Goal: Information Seeking & Learning: Learn about a topic

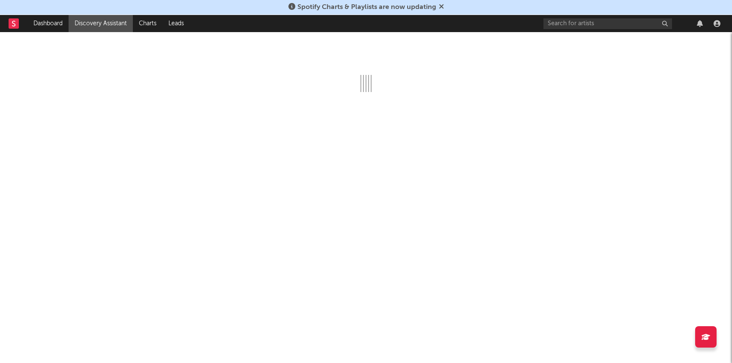
click at [88, 27] on link "Discovery Assistant" at bounding box center [101, 23] width 64 height 17
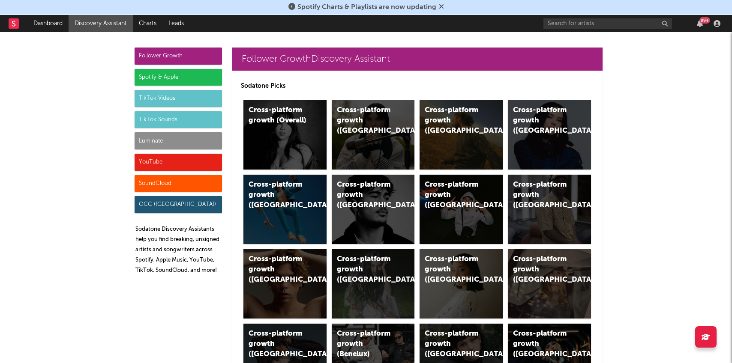
click at [152, 141] on div "Luminate" at bounding box center [178, 140] width 87 height 17
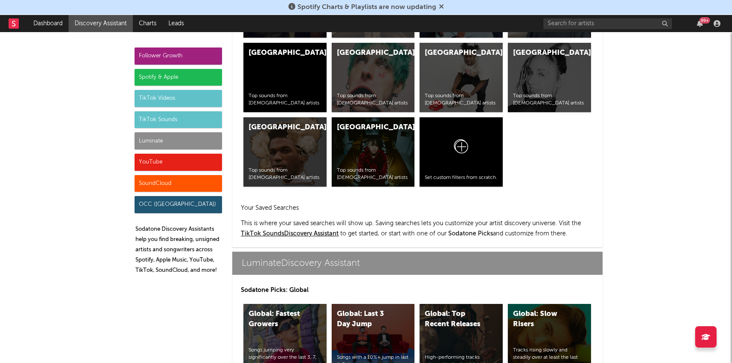
scroll to position [3804, 0]
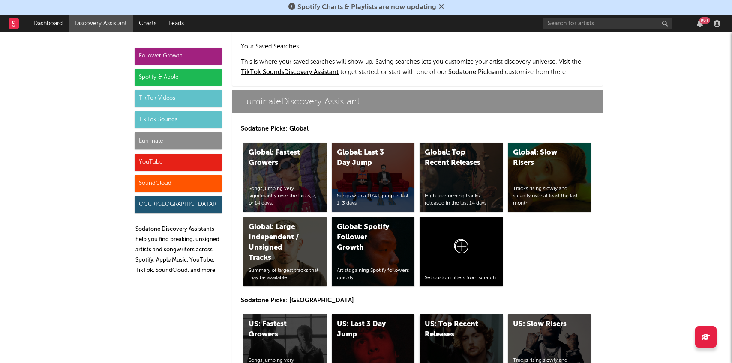
click at [448, 315] on div "US: Top Recent Releases High-performing tracks released in the last 14 days." at bounding box center [461, 349] width 83 height 69
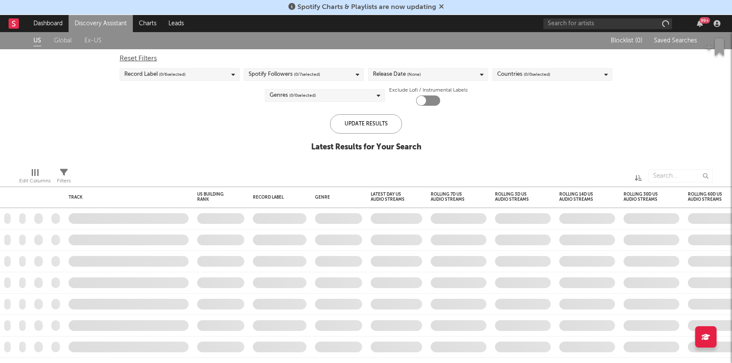
checkbox input "true"
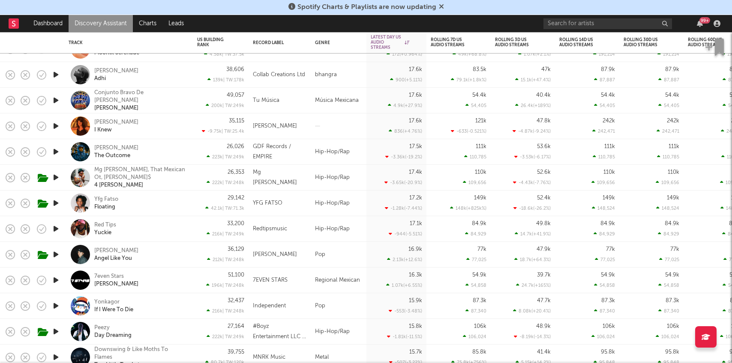
click at [53, 228] on icon "button" at bounding box center [55, 229] width 9 height 11
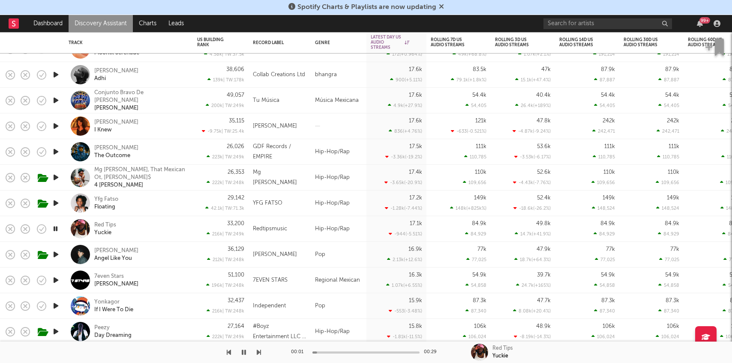
click at [142, 228] on div "Red Tips Yuckie" at bounding box center [140, 229] width 92 height 15
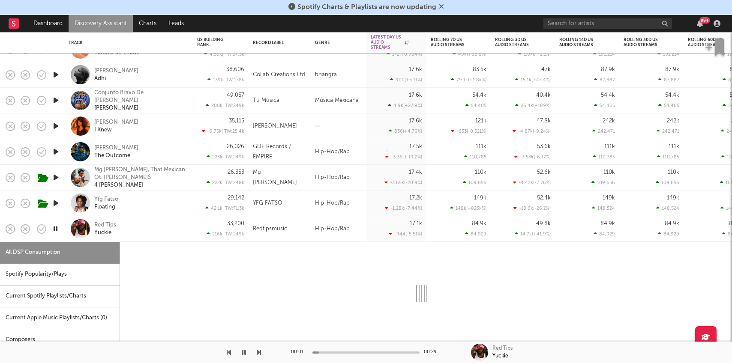
select select "1w"
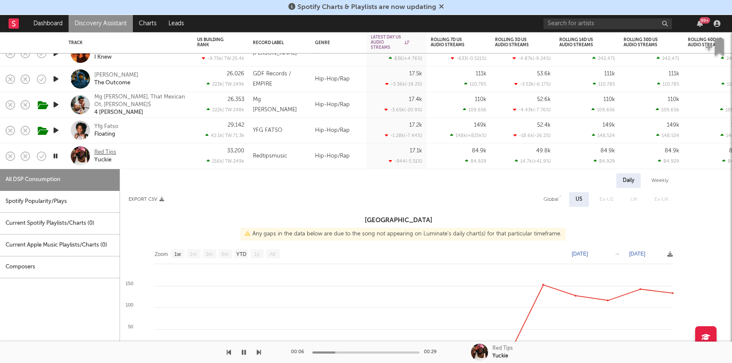
click at [110, 151] on div "Red Tips" at bounding box center [105, 153] width 22 height 8
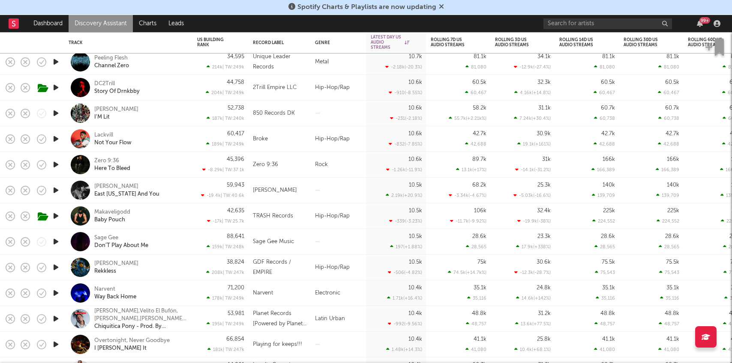
click at [58, 240] on icon "button" at bounding box center [55, 242] width 9 height 11
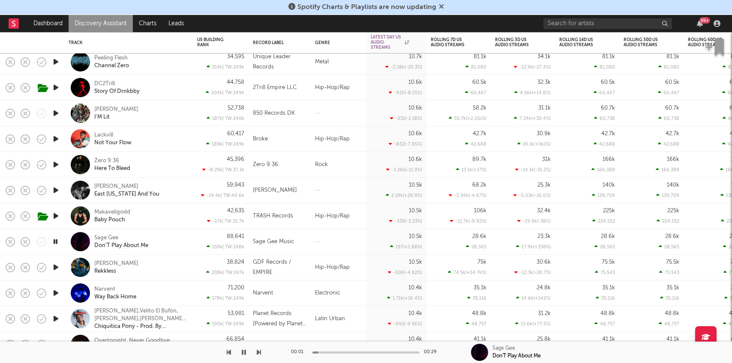
click at [177, 242] on div "Sage Gee Don'T Play About Me" at bounding box center [140, 241] width 92 height 15
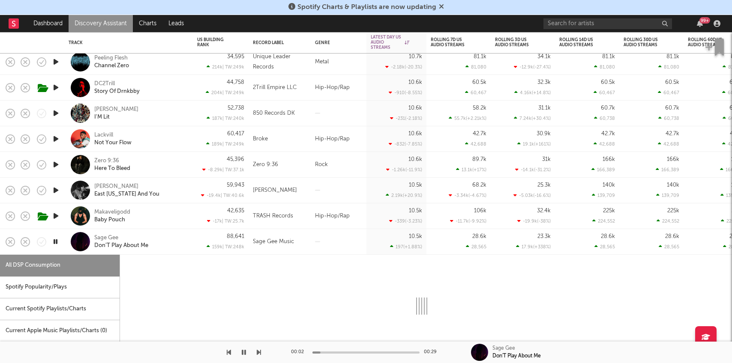
select select "1w"
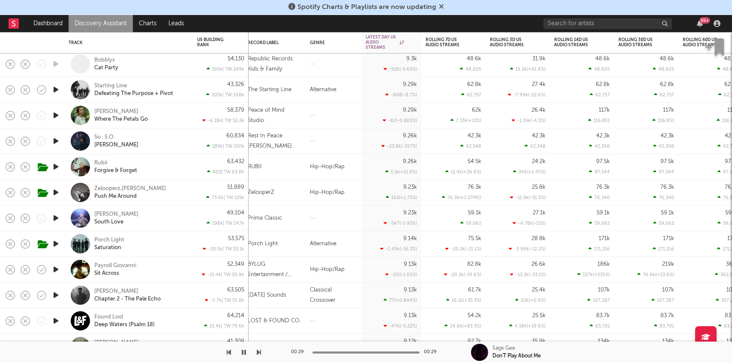
click at [55, 164] on icon "button" at bounding box center [55, 167] width 9 height 11
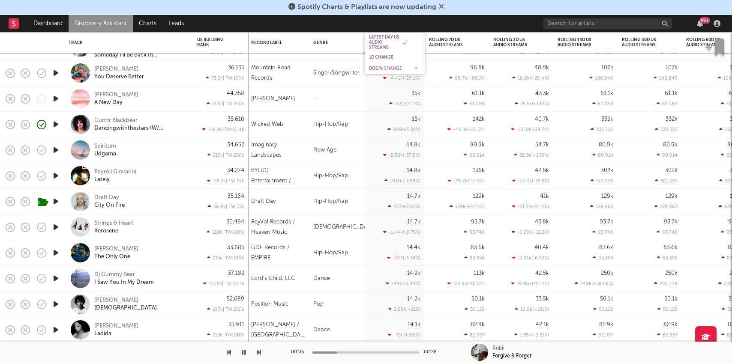
click at [383, 66] on div "DoD % Change" at bounding box center [388, 68] width 39 height 5
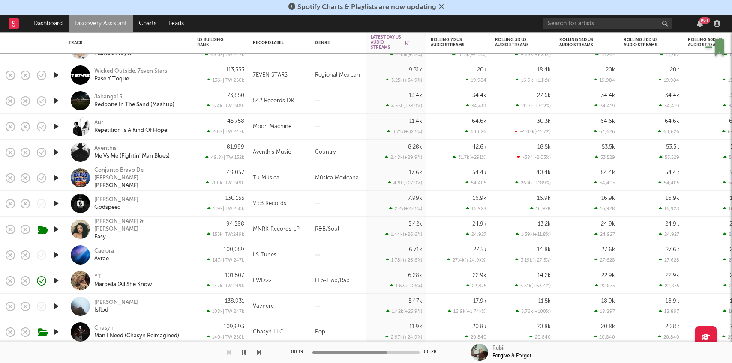
click at [52, 279] on icon "button" at bounding box center [55, 281] width 9 height 11
click at [176, 279] on div "YT Marbella (All She Know)" at bounding box center [140, 280] width 92 height 15
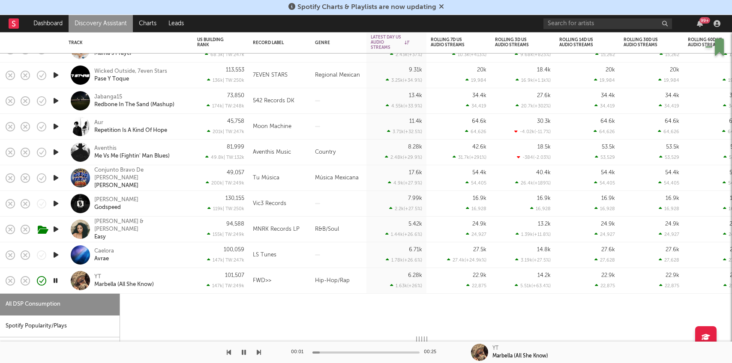
select select "1w"
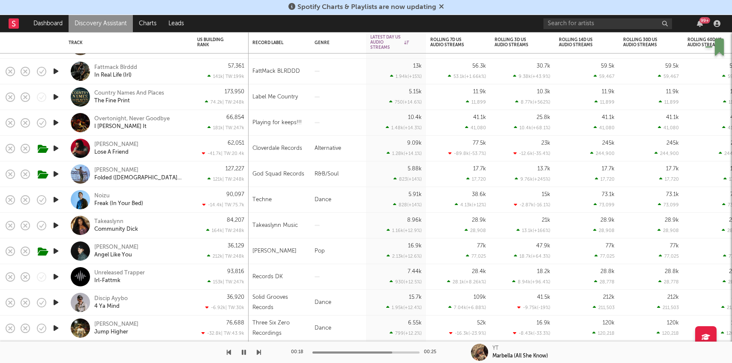
click at [58, 223] on icon "button" at bounding box center [55, 225] width 9 height 11
click at [198, 222] on div "84,207 164k | TW: 248k" at bounding box center [220, 225] width 47 height 25
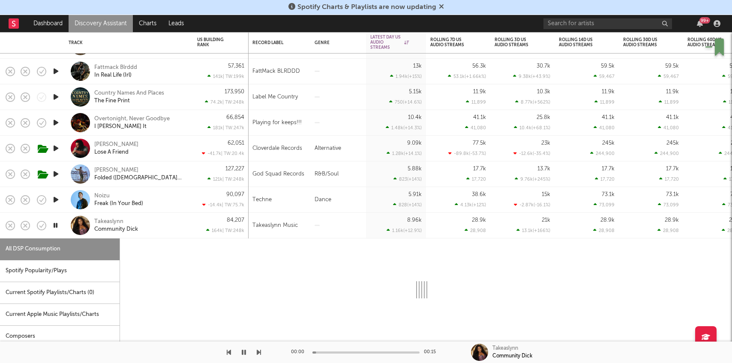
select select "1w"
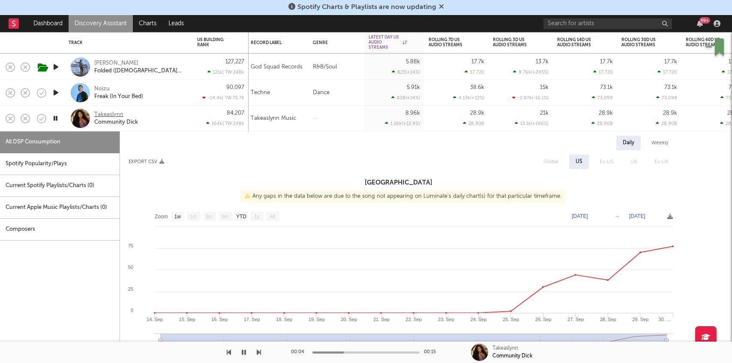
click at [115, 113] on div "Takeaslynn" at bounding box center [108, 115] width 29 height 8
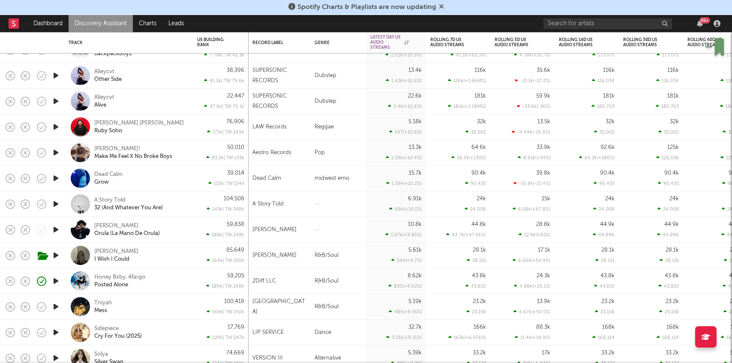
click at [58, 282] on icon "button" at bounding box center [55, 281] width 9 height 11
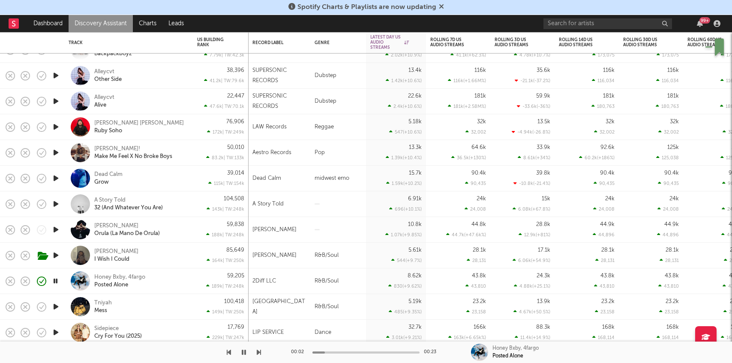
click at [54, 256] on icon "button" at bounding box center [55, 255] width 9 height 11
click at [166, 255] on div "Tia Gordon I Wish I Could" at bounding box center [140, 255] width 92 height 15
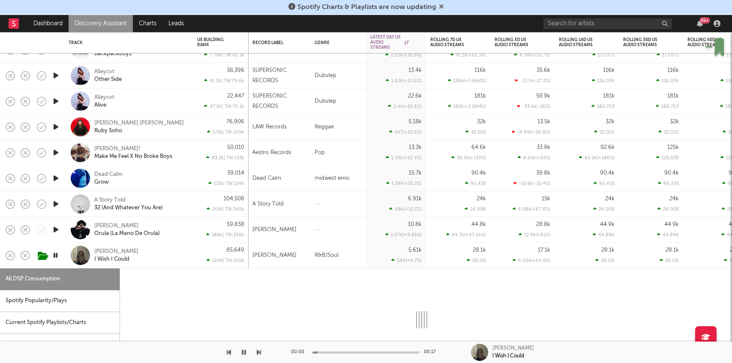
select select "1w"
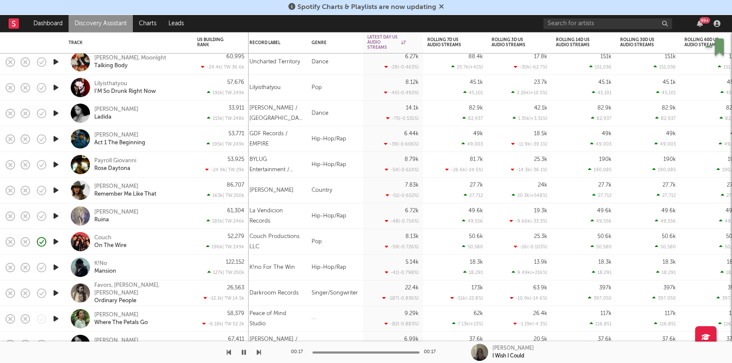
click at [54, 268] on icon "button" at bounding box center [55, 267] width 9 height 11
click at [151, 269] on div "K!No Mansion" at bounding box center [140, 267] width 92 height 15
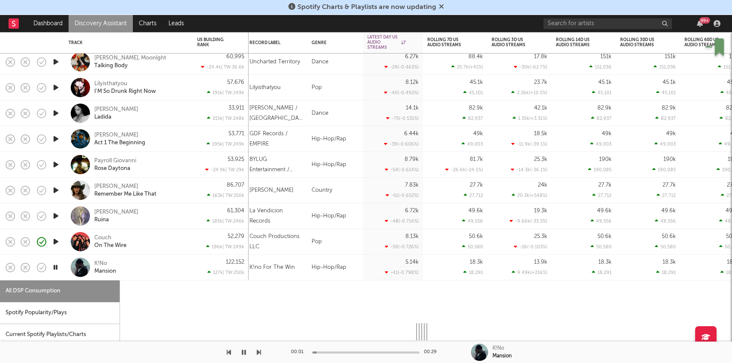
select select "1w"
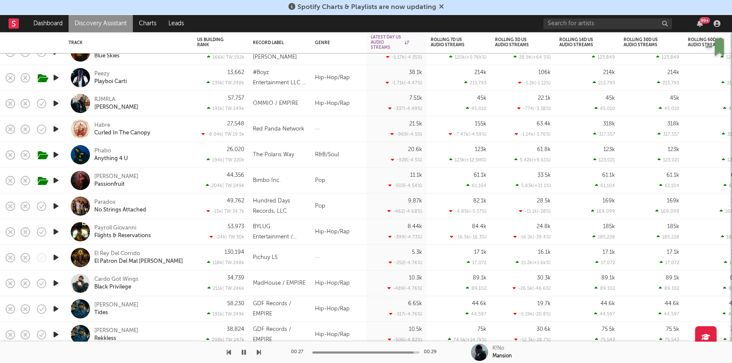
click at [117, 24] on link "Discovery Assistant" at bounding box center [101, 23] width 64 height 17
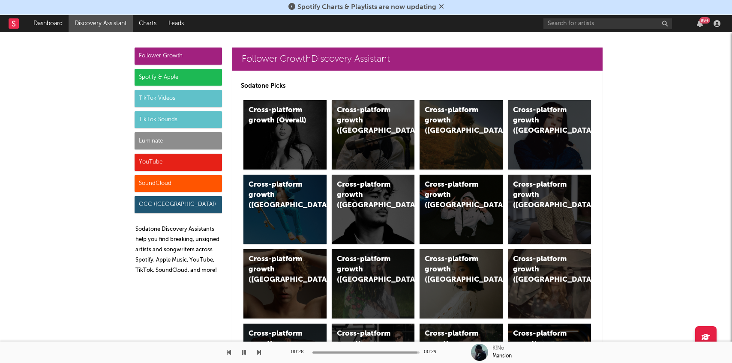
click at [165, 137] on div "Luminate" at bounding box center [178, 140] width 87 height 17
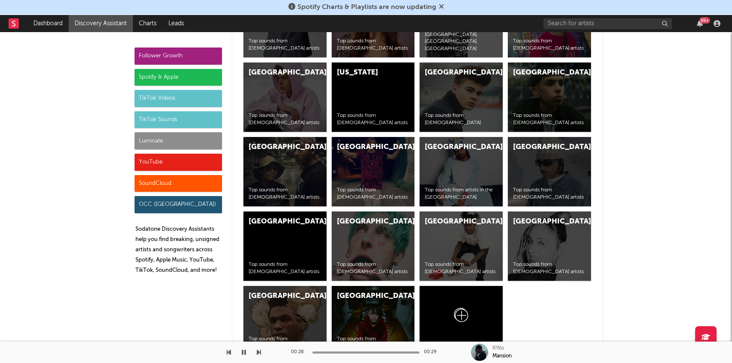
scroll to position [3804, 0]
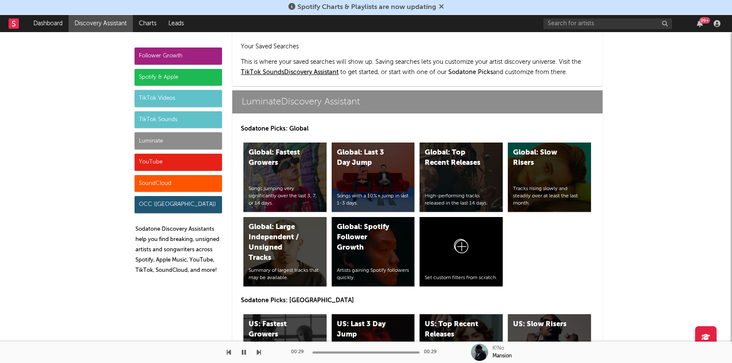
click at [294, 315] on div "US: Fastest Growers Songs jumping very significantly over the last 3, 7, or 14 …" at bounding box center [284, 349] width 83 height 69
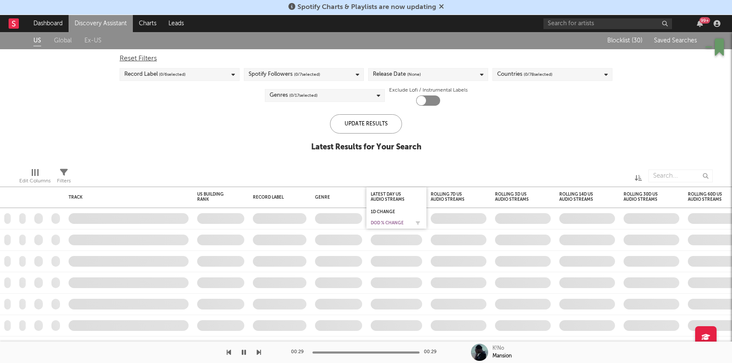
checkbox input "true"
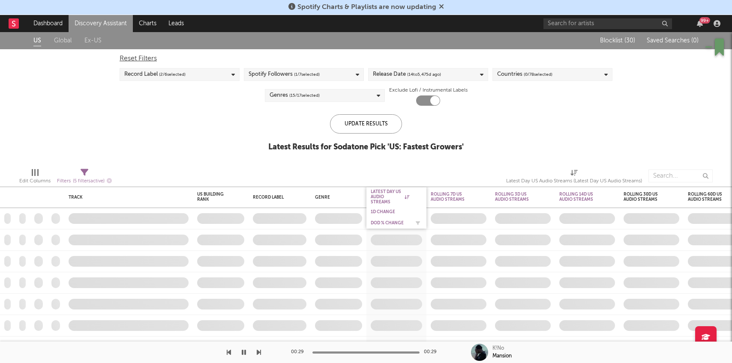
click at [386, 221] on div "DoD % Change" at bounding box center [390, 223] width 39 height 5
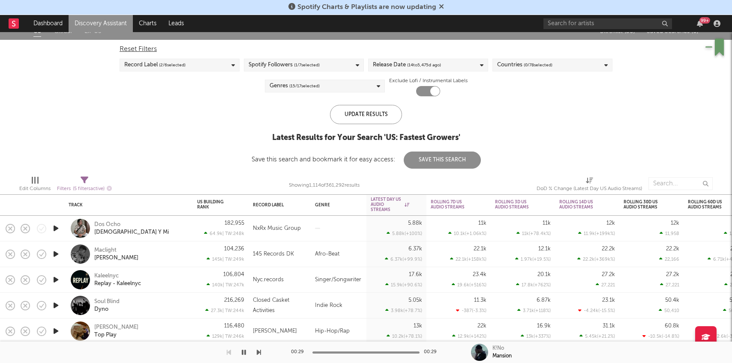
click at [58, 255] on icon "button" at bounding box center [55, 254] width 9 height 11
click at [159, 252] on div "Maclight Wifey" at bounding box center [140, 254] width 92 height 15
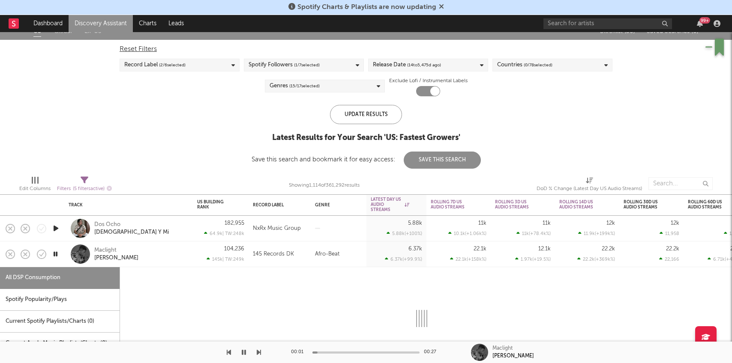
select select "1w"
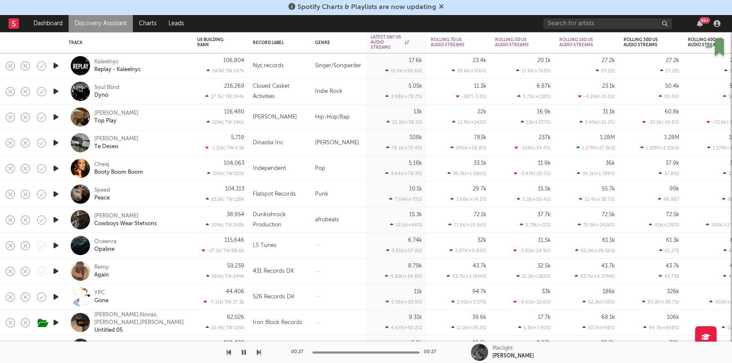
click at [56, 270] on icon "button" at bounding box center [55, 271] width 9 height 11
click at [147, 270] on div "Remy Again" at bounding box center [140, 271] width 92 height 15
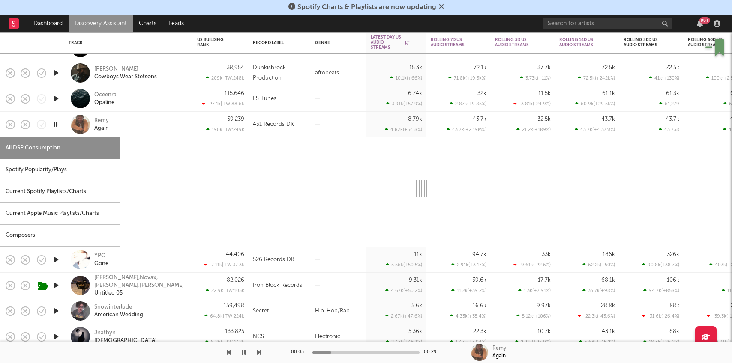
click at [113, 25] on link "Discovery Assistant" at bounding box center [101, 23] width 64 height 17
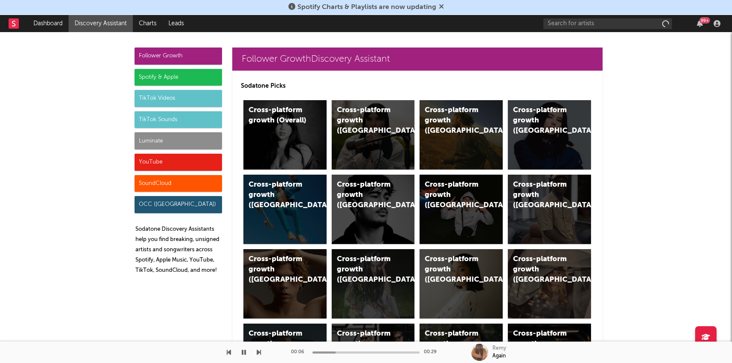
click at [204, 140] on div "Luminate" at bounding box center [178, 140] width 87 height 17
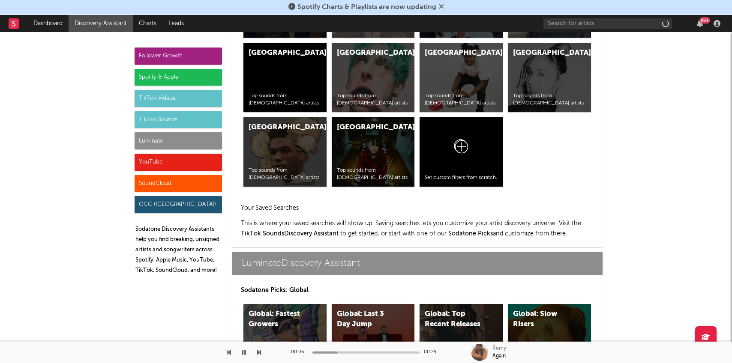
scroll to position [3804, 0]
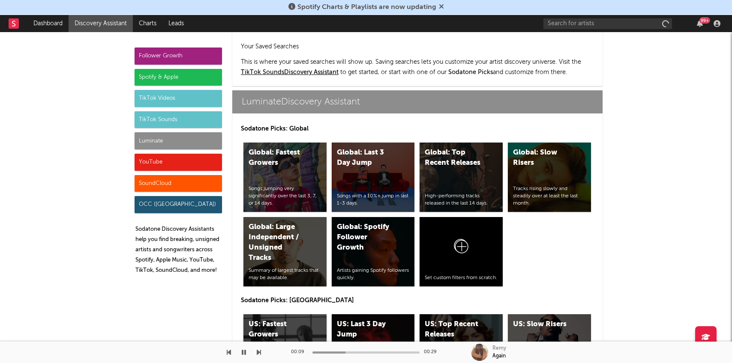
click at [270, 320] on div "US: Fastest Growers" at bounding box center [278, 330] width 58 height 21
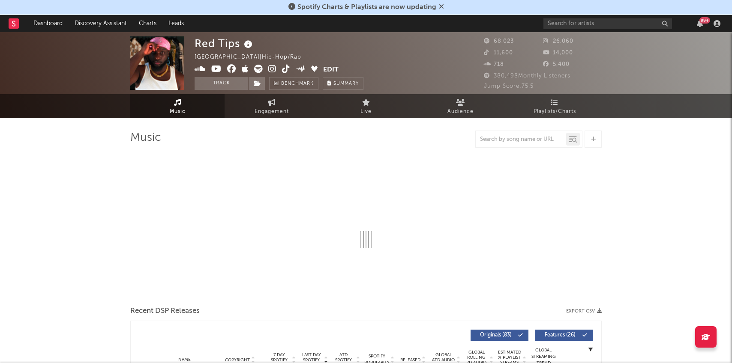
select select "6m"
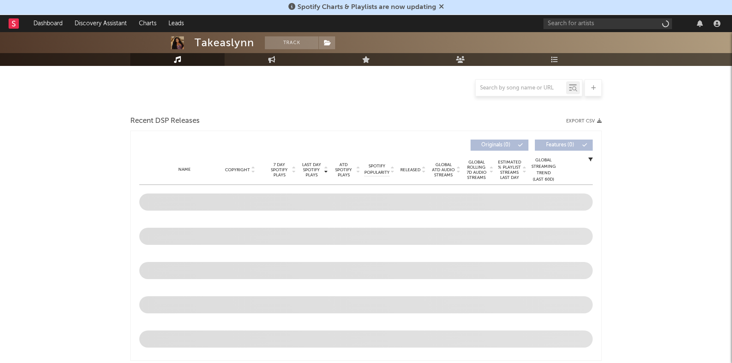
select select "1w"
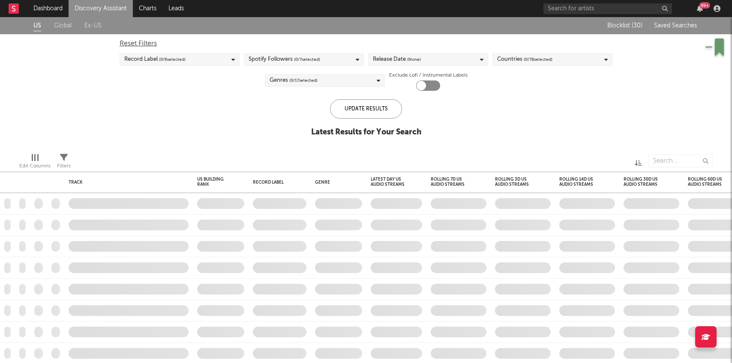
checkbox input "true"
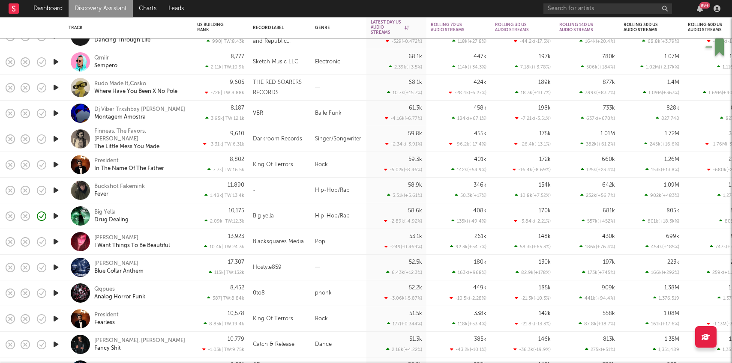
drag, startPoint x: 165, startPoint y: 210, endPoint x: 165, endPoint y: 204, distance: 6.0
click at [165, 204] on div "Big Yella Drug Dealing" at bounding box center [129, 216] width 120 height 25
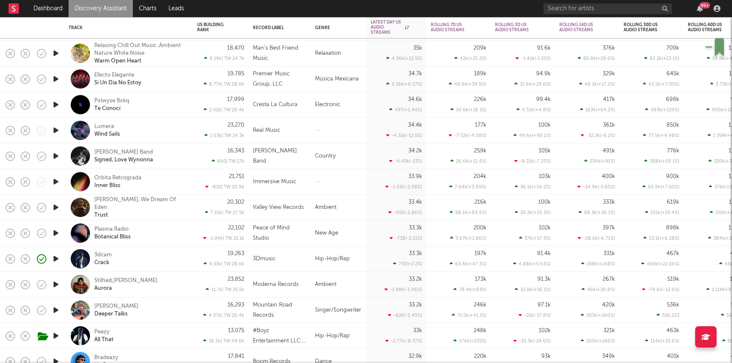
click at [141, 258] on div "3dcam Crack" at bounding box center [140, 259] width 92 height 15
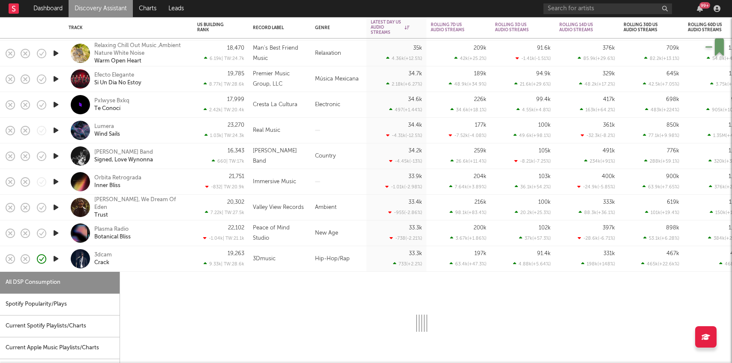
select select "1w"
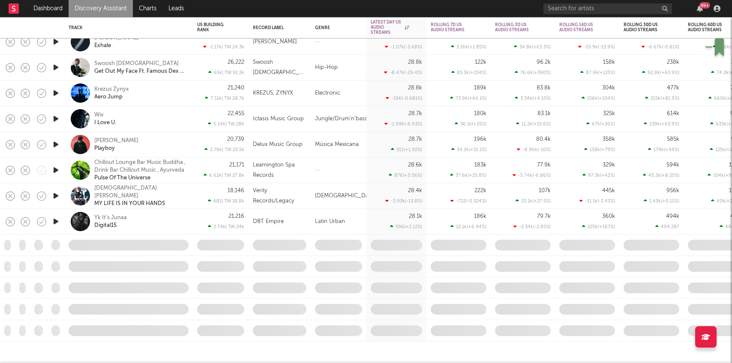
click at [54, 197] on icon "button" at bounding box center [55, 196] width 9 height 11
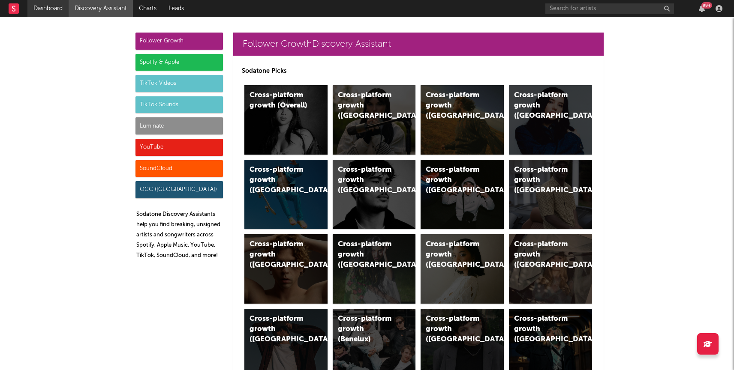
click at [45, 11] on link "Dashboard" at bounding box center [47, 8] width 41 height 17
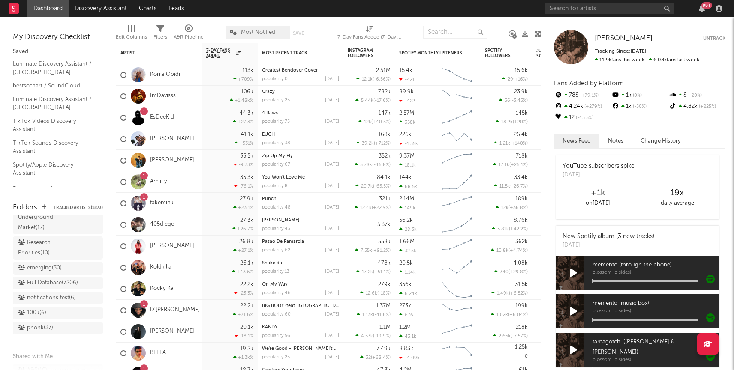
scroll to position [860, 0]
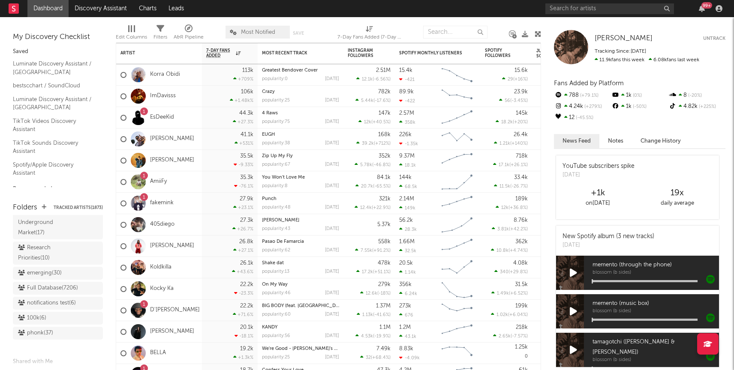
click at [42, 243] on div "Research Priorities ( 10 )" at bounding box center [48, 253] width 60 height 21
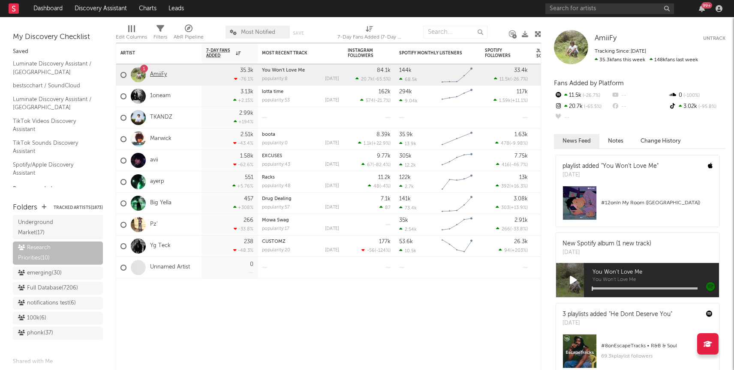
click at [159, 74] on link "AmiiFy" at bounding box center [158, 74] width 17 height 7
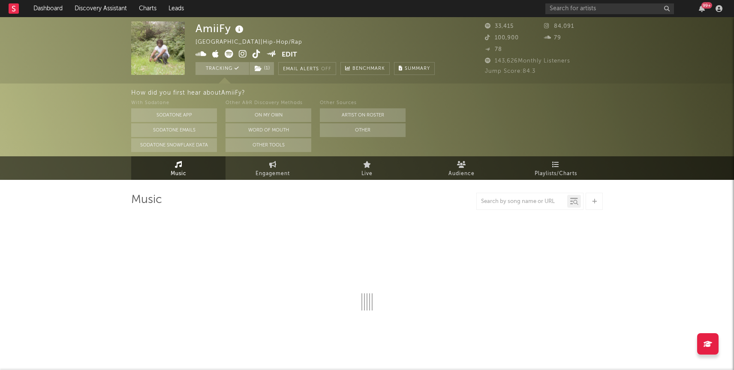
select select "1w"
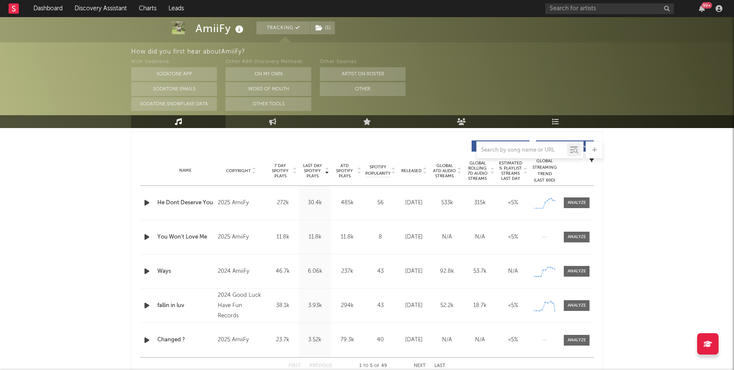
scroll to position [320, 0]
click at [575, 201] on div at bounding box center [576, 202] width 18 height 6
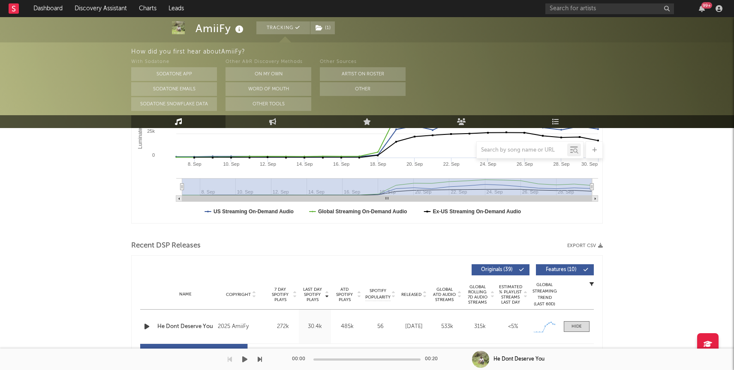
scroll to position [0, 0]
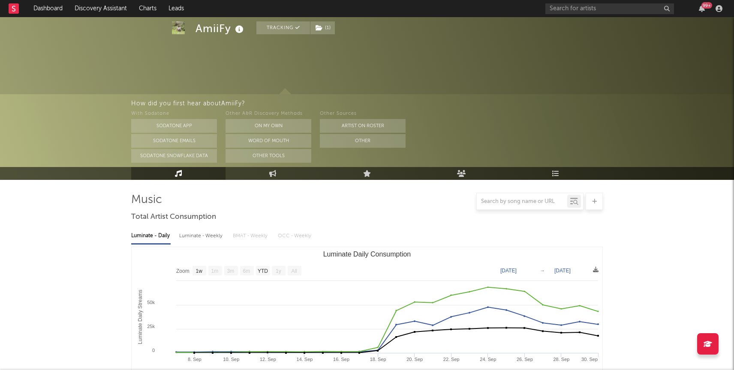
select select "1w"
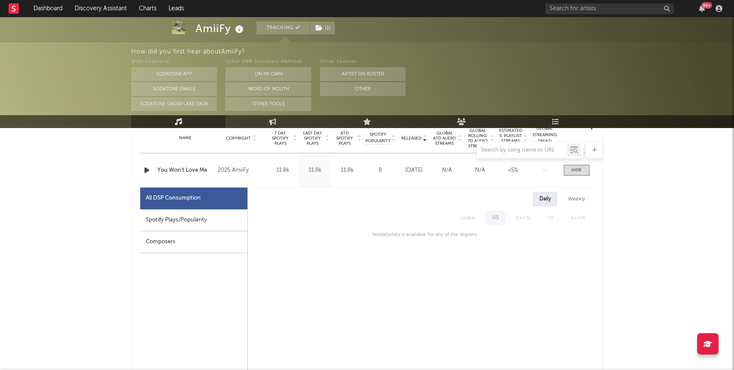
scroll to position [351, 0]
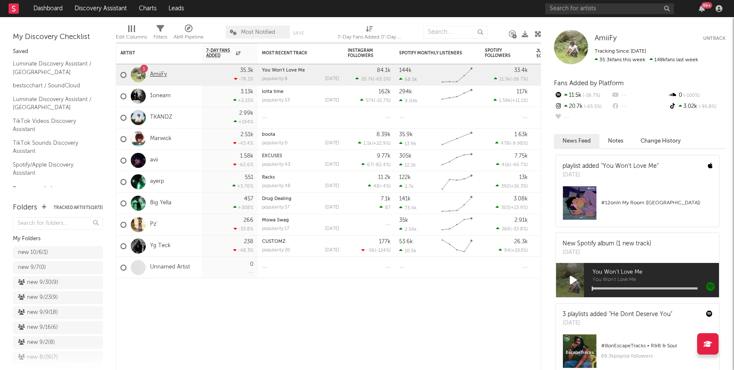
click at [161, 76] on link "AmiiFy" at bounding box center [158, 74] width 17 height 7
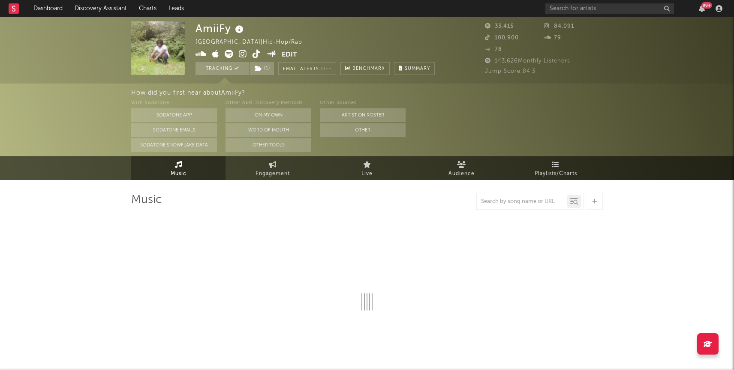
select select "1w"
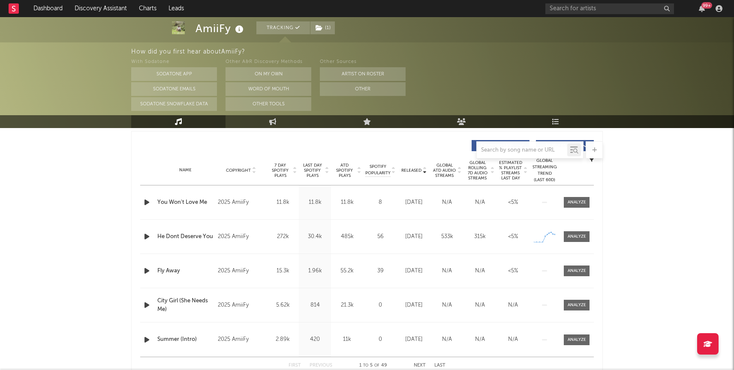
scroll to position [317, 0]
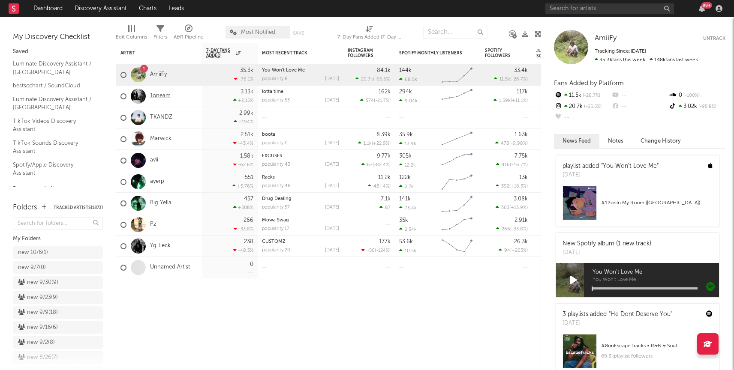
click at [170, 97] on link "1oneam" at bounding box center [160, 96] width 21 height 7
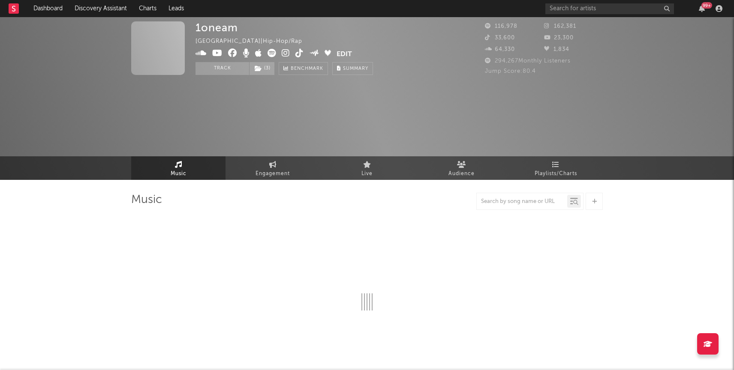
select select "6m"
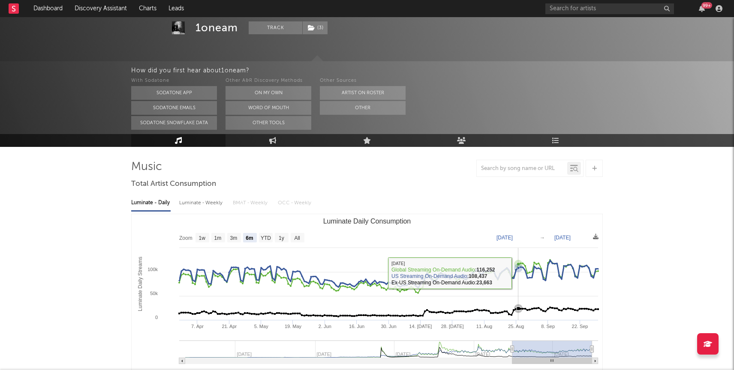
scroll to position [51, 0]
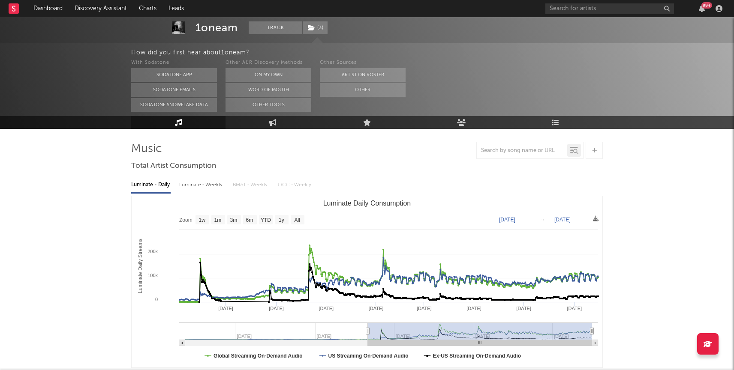
drag, startPoint x: 512, startPoint y: 332, endPoint x: 365, endPoint y: 333, distance: 147.0
click at [366, 333] on icon "Luminate Daily Consumption" at bounding box center [367, 331] width 3 height 6
type input "[DATE]"
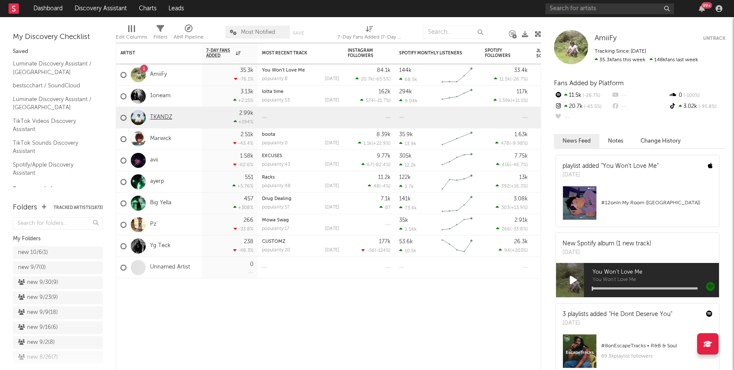
click at [162, 114] on link "TKANDZ" at bounding box center [161, 117] width 22 height 7
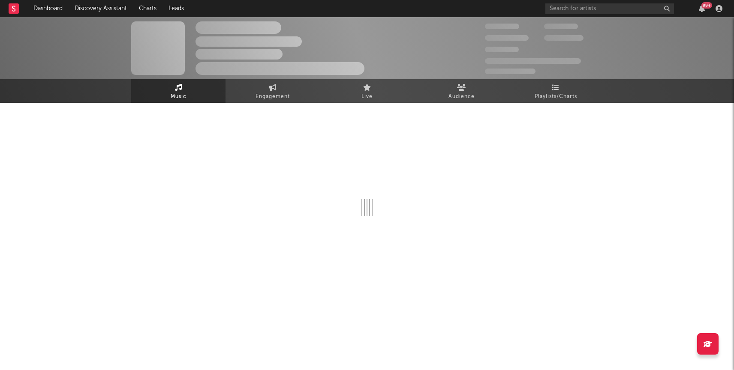
select select "1w"
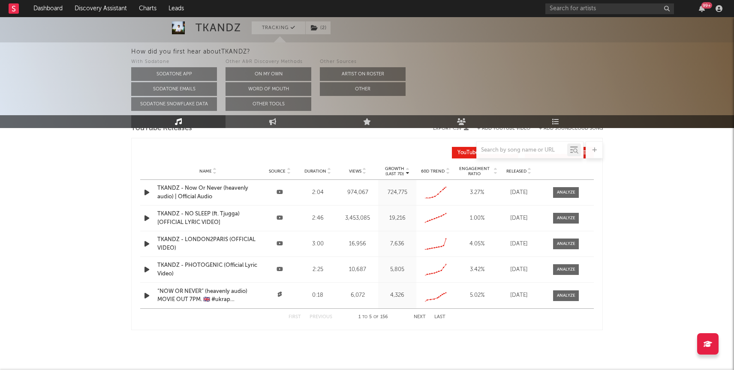
scroll to position [315, 0]
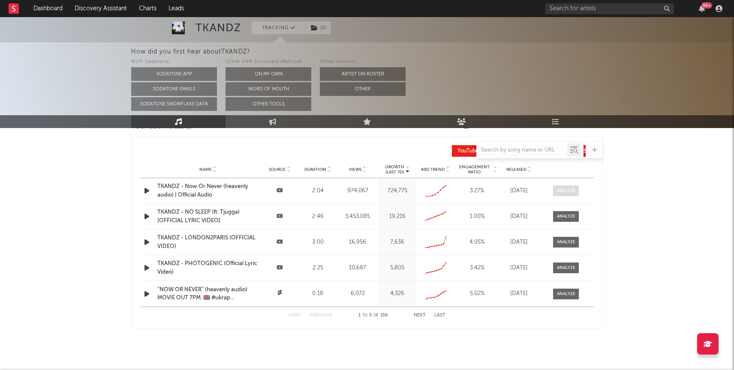
click at [570, 186] on span at bounding box center [566, 191] width 26 height 11
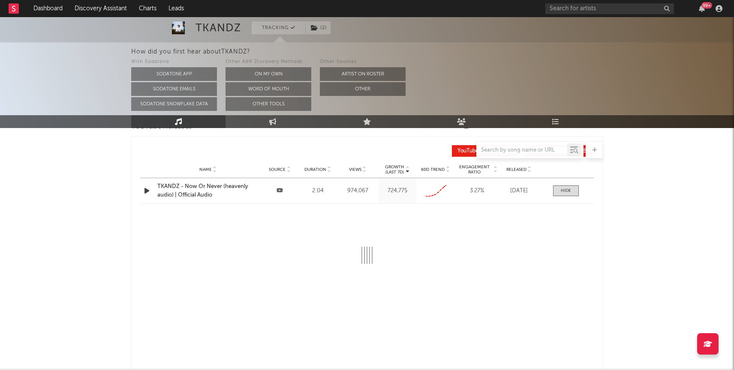
select select "All"
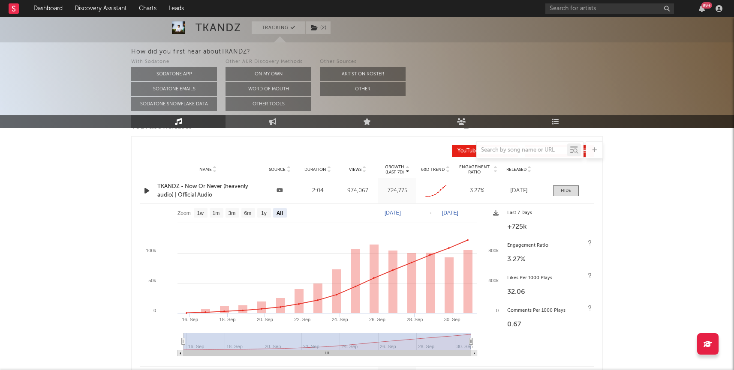
scroll to position [0, 0]
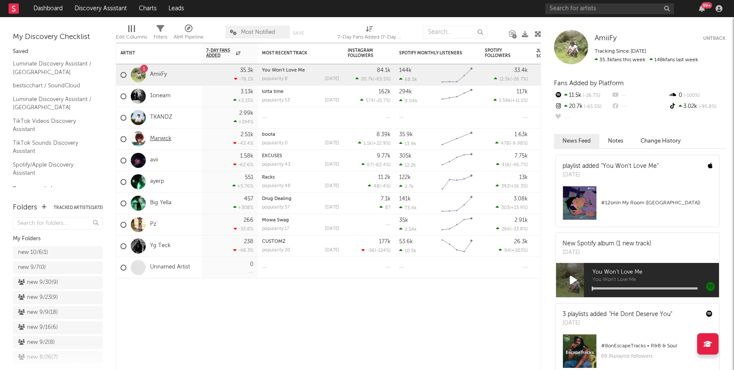
click at [163, 141] on link "Marwick" at bounding box center [160, 138] width 21 height 7
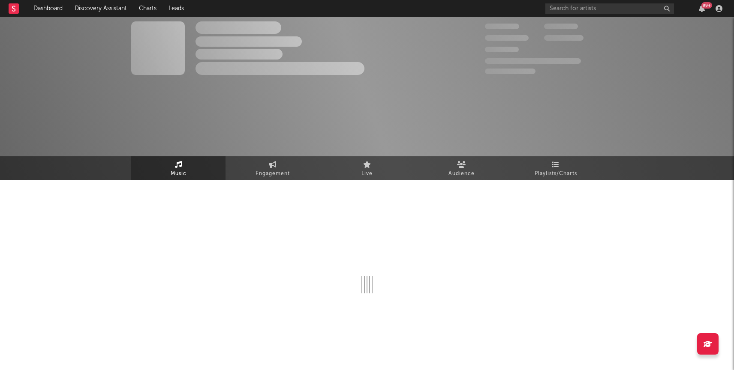
select select "1w"
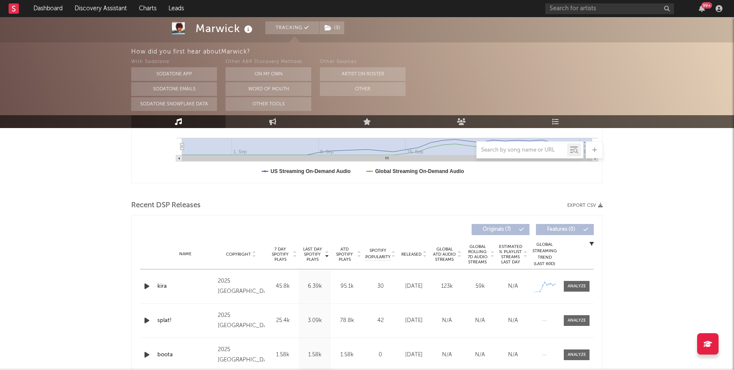
scroll to position [261, 0]
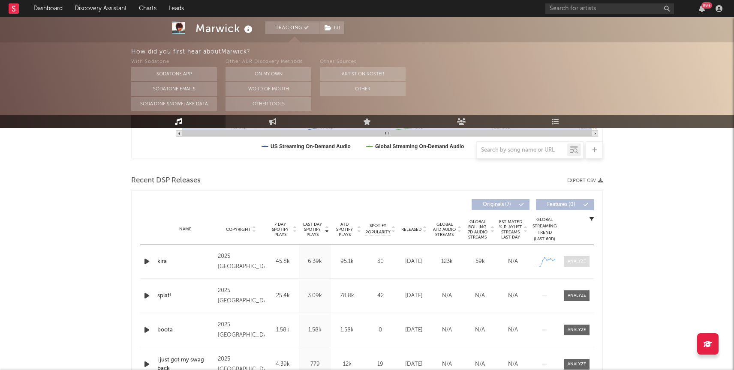
click at [579, 261] on div at bounding box center [576, 261] width 18 height 6
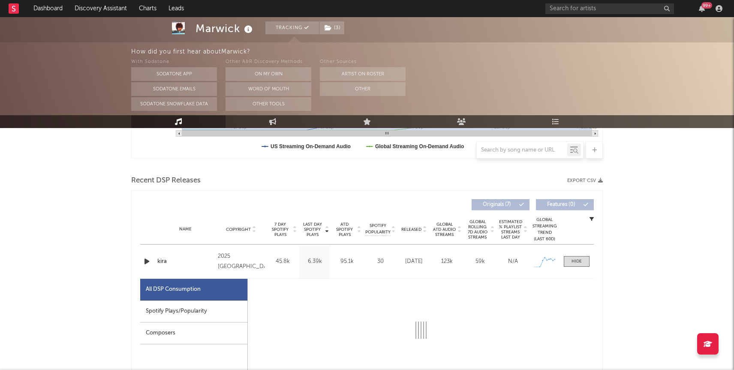
select select "1w"
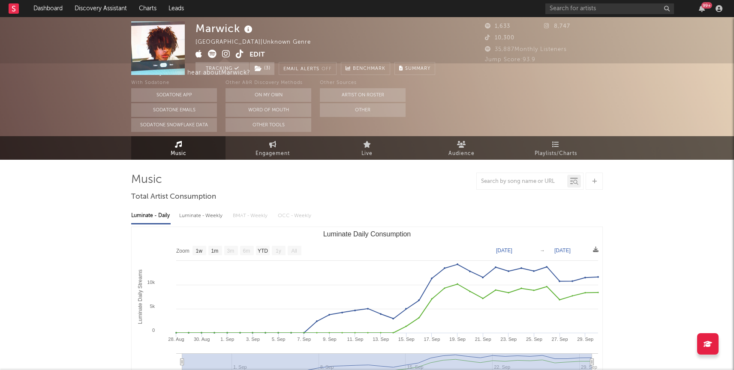
scroll to position [0, 0]
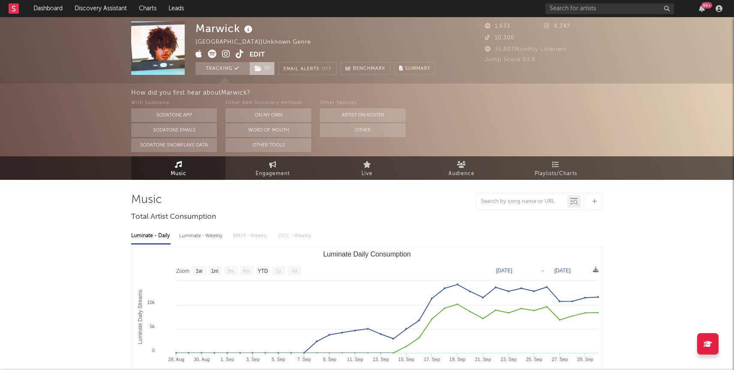
click at [259, 69] on icon at bounding box center [258, 69] width 7 height 6
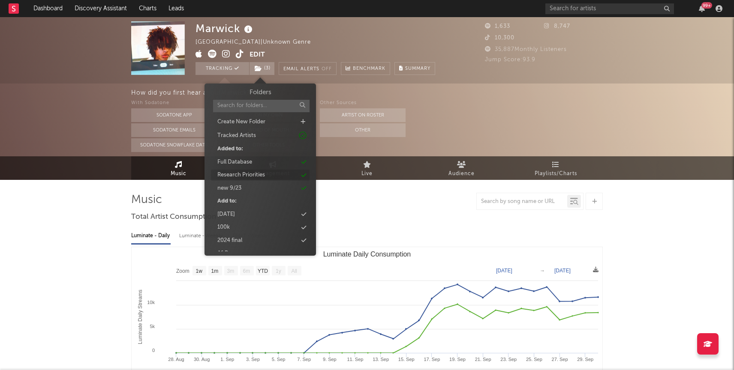
click at [250, 176] on div "Research Priorities" at bounding box center [241, 175] width 48 height 9
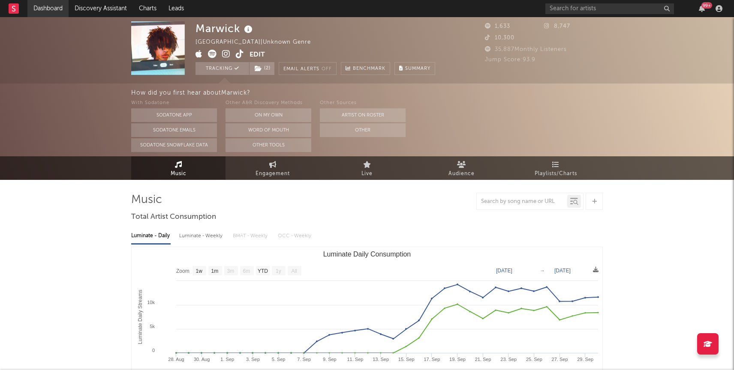
click at [44, 6] on link "Dashboard" at bounding box center [47, 8] width 41 height 17
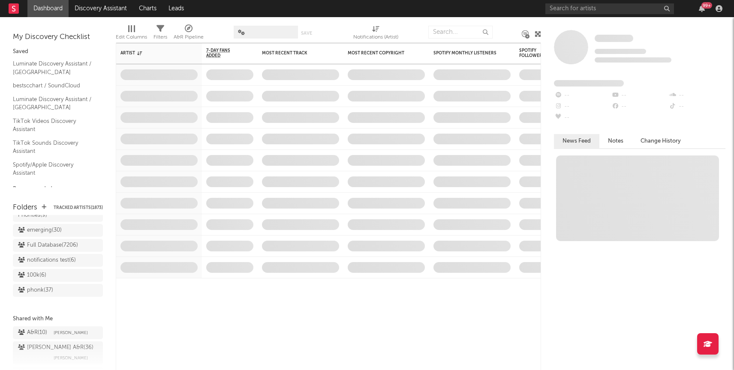
scroll to position [879, 0]
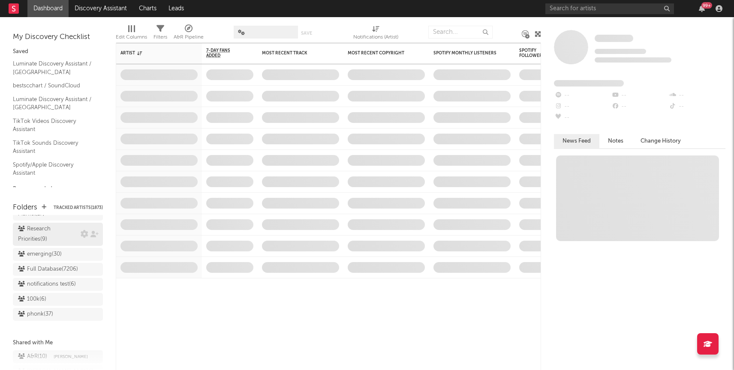
click at [49, 227] on div "Research Priorities ( 9 )" at bounding box center [48, 234] width 60 height 21
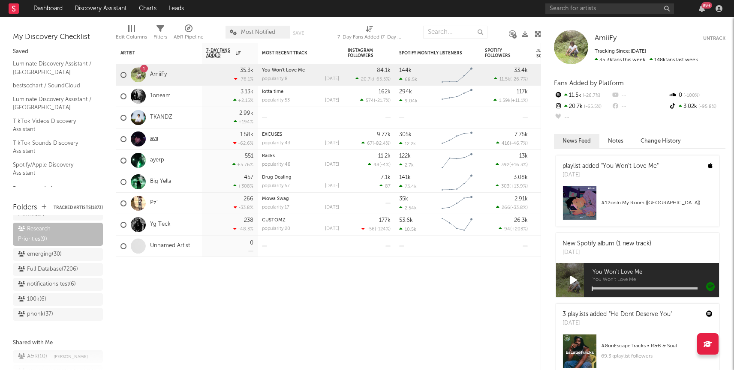
click at [157, 136] on link "avii" at bounding box center [154, 138] width 8 height 7
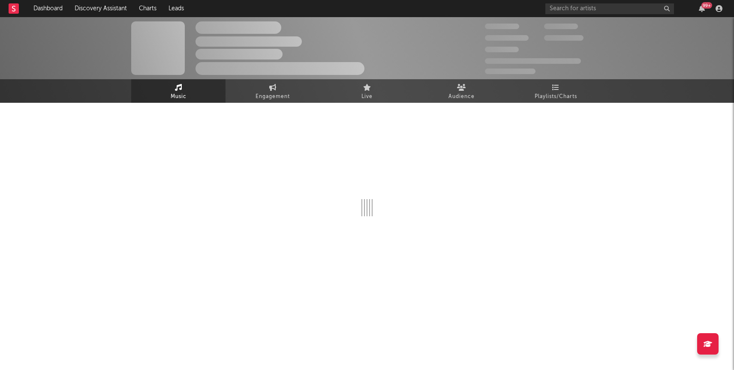
select select "1w"
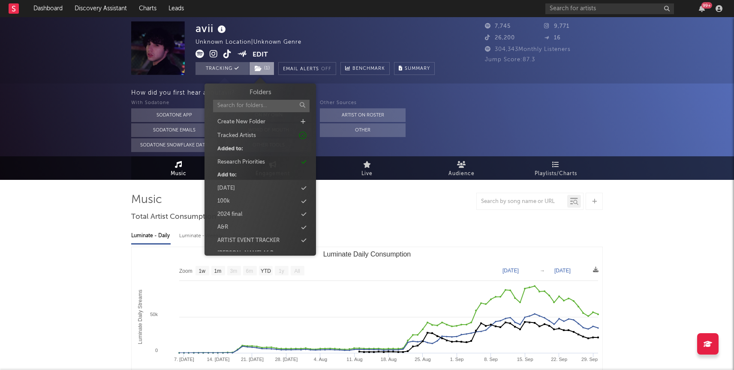
click at [267, 71] on span "( 1 )" at bounding box center [261, 68] width 25 height 13
click at [239, 160] on div "Research Priorities" at bounding box center [241, 162] width 48 height 9
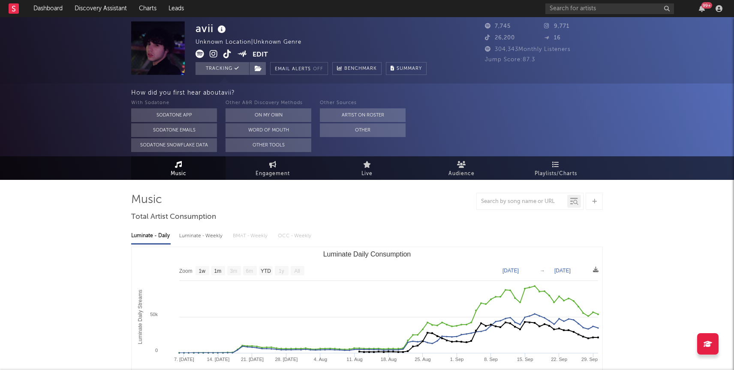
click at [63, 132] on div "How did you first hear about avii ? With Sodatone Sodatone App Sodatone Emails …" at bounding box center [367, 120] width 734 height 73
click at [51, 14] on link "Dashboard" at bounding box center [47, 8] width 41 height 17
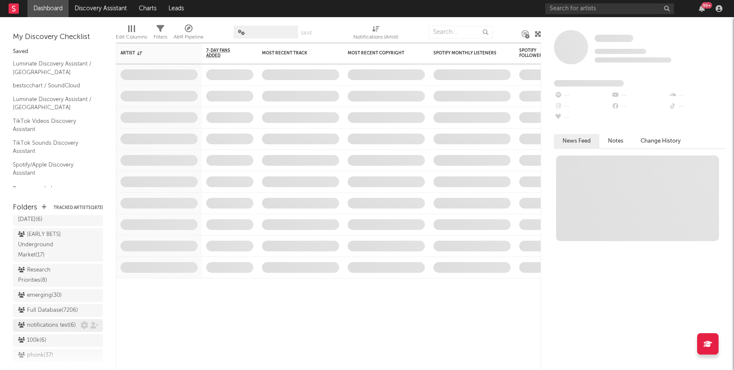
scroll to position [832, 0]
click at [49, 271] on div "Research Priorities ( 8 )" at bounding box center [48, 281] width 60 height 21
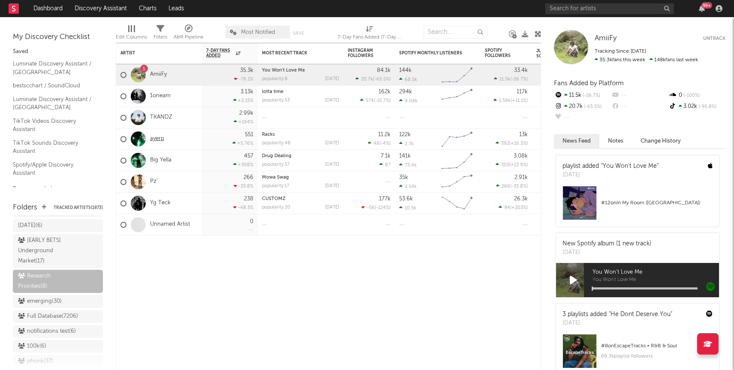
click at [156, 139] on link "ayerp" at bounding box center [157, 138] width 14 height 7
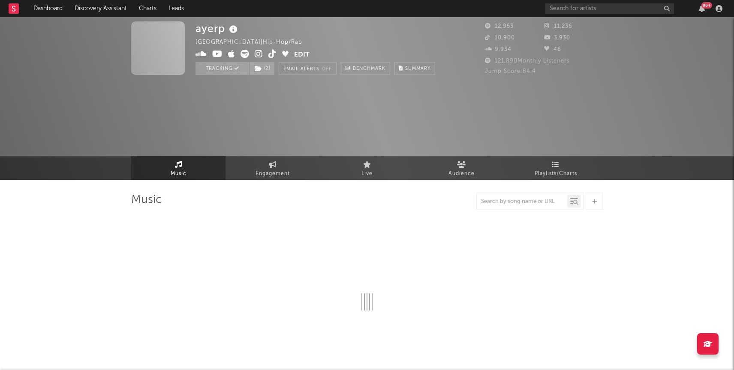
select select "6m"
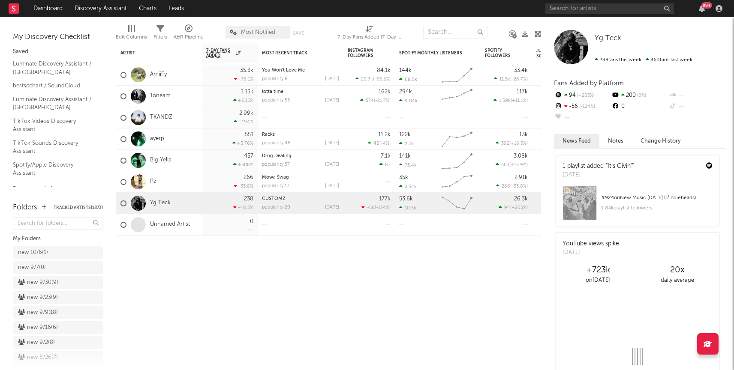
click at [162, 160] on link "Big Yella" at bounding box center [160, 160] width 21 height 7
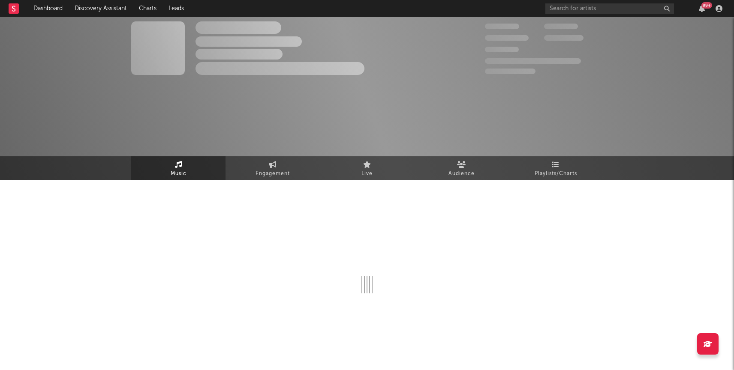
select select "1w"
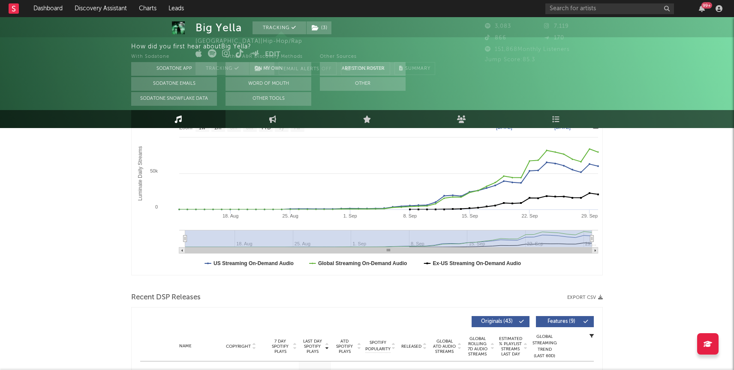
scroll to position [228, 0]
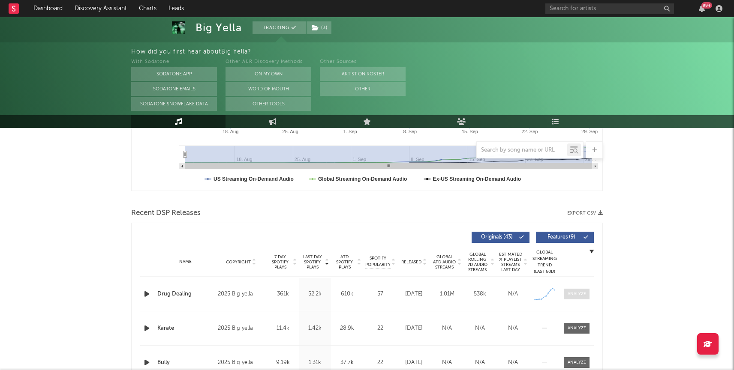
click at [581, 293] on div at bounding box center [576, 294] width 18 height 6
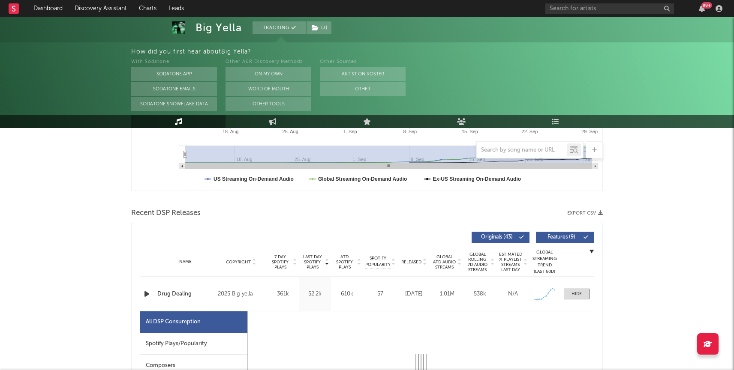
select select "1w"
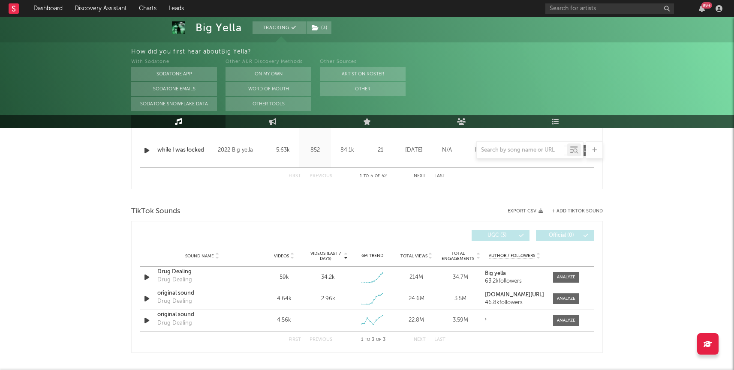
scroll to position [959, 0]
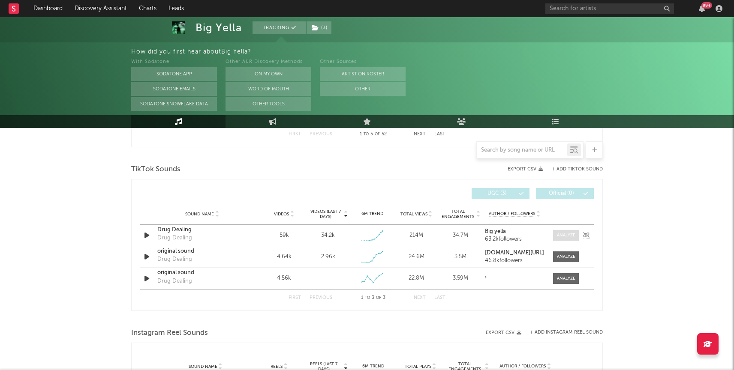
click at [563, 234] on div at bounding box center [566, 235] width 18 height 6
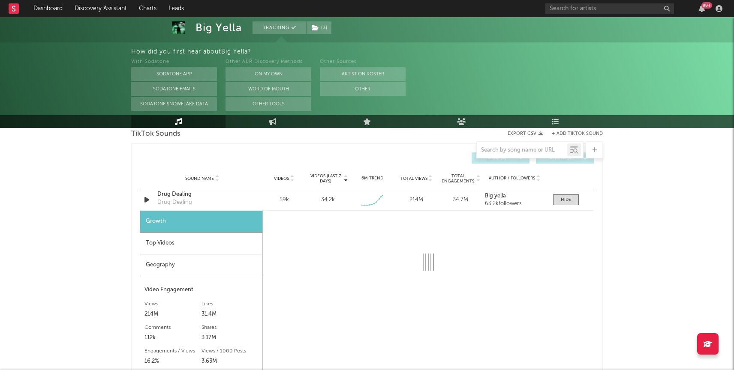
select select "1w"
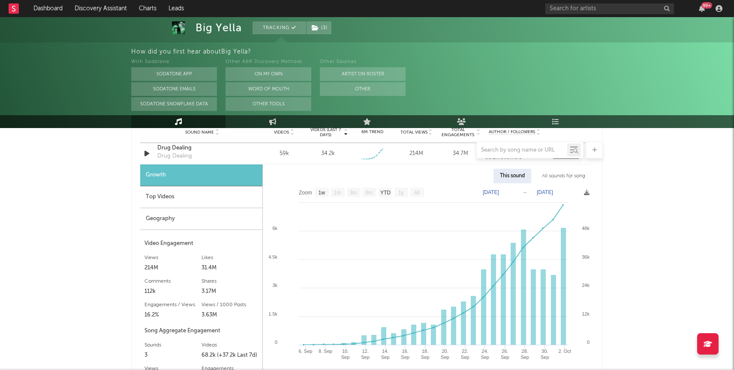
scroll to position [1042, 0]
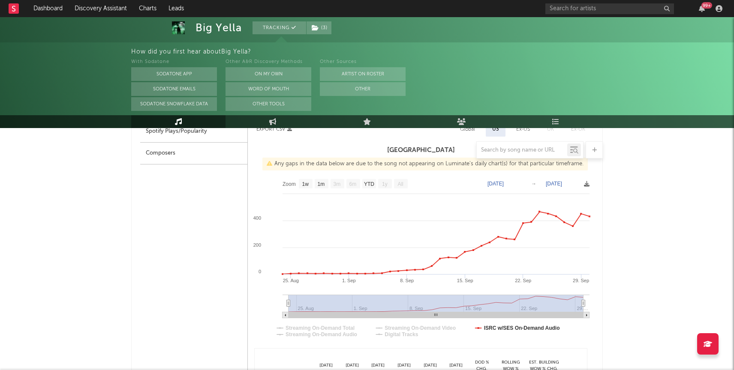
drag, startPoint x: 629, startPoint y: 219, endPoint x: 629, endPoint y: 274, distance: 55.3
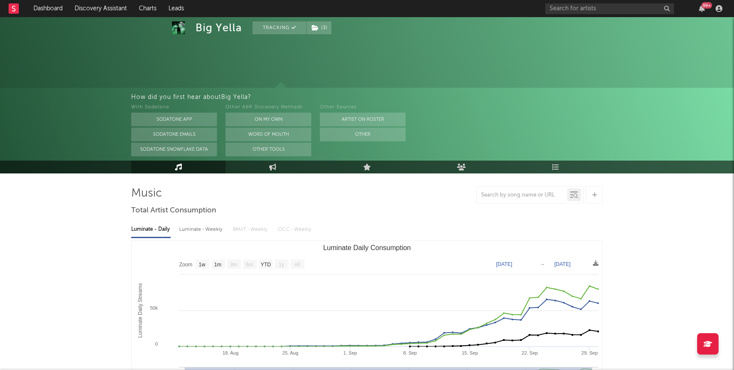
scroll to position [0, 0]
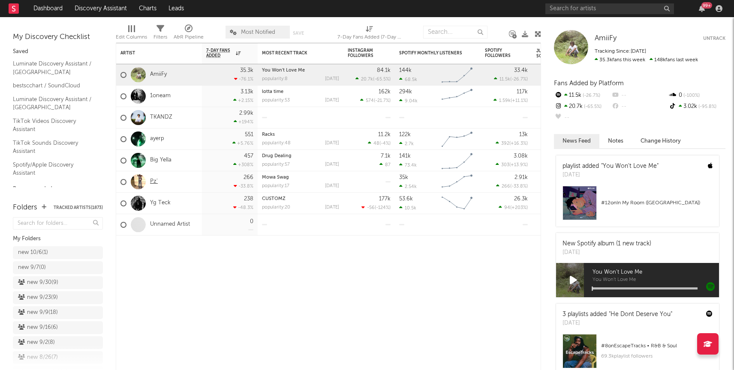
click at [153, 180] on link "Pz'" at bounding box center [154, 181] width 8 height 7
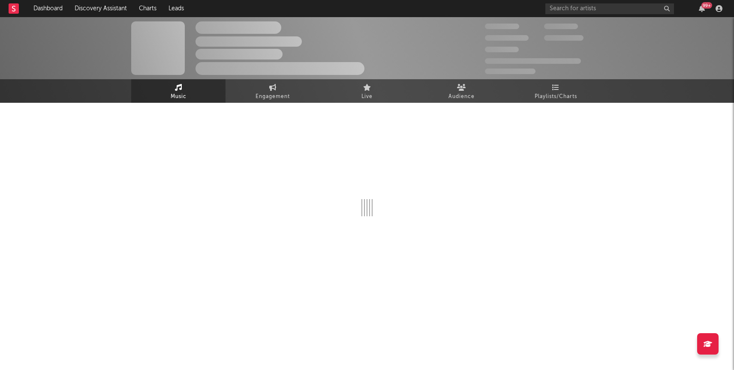
select select "1w"
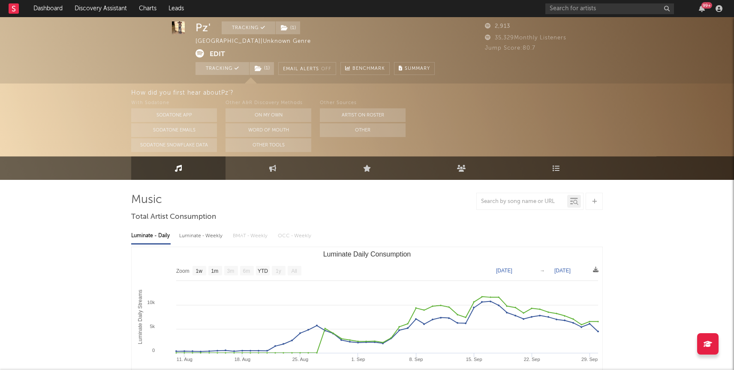
scroll to position [0, 0]
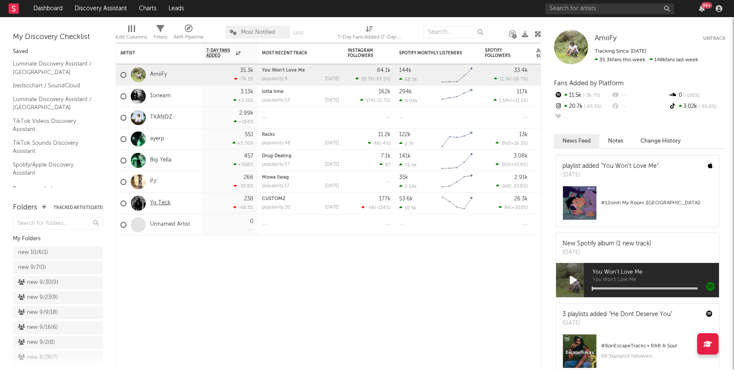
click at [162, 205] on link "Yg Teck" at bounding box center [160, 203] width 21 height 7
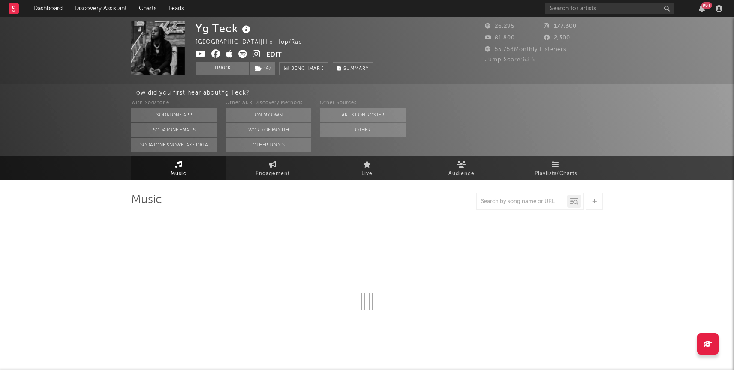
select select "6m"
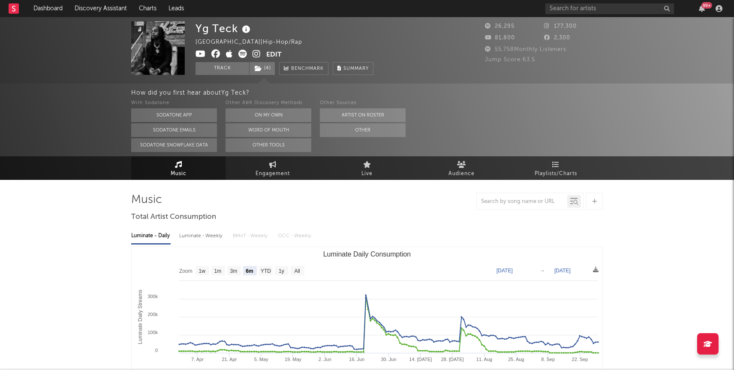
select select "6m"
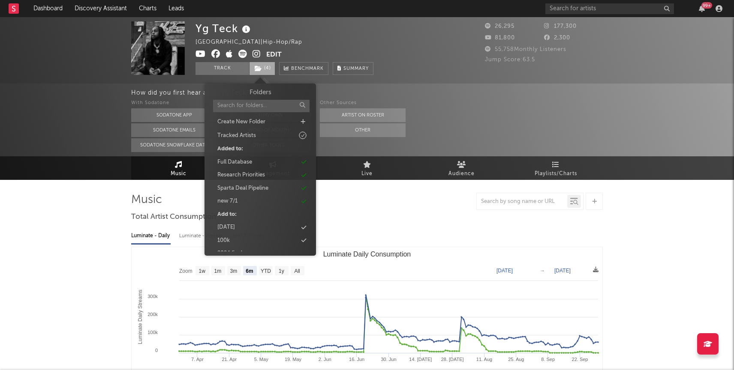
click at [271, 73] on span "( 4 )" at bounding box center [262, 68] width 26 height 13
click at [257, 174] on div "Research Priorities" at bounding box center [241, 175] width 48 height 9
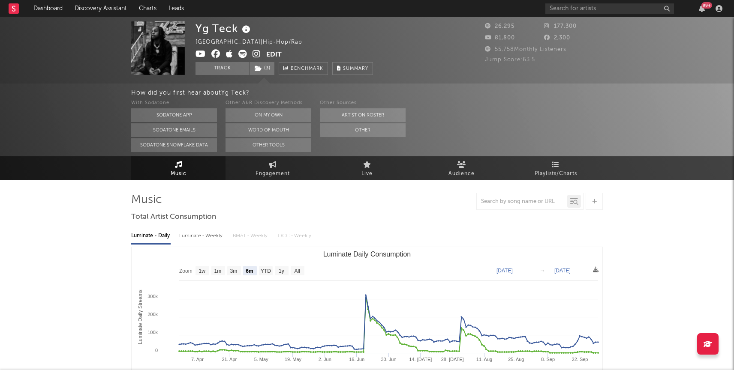
click at [74, 179] on div "Music Engagement Live Audience Playlists/Charts" at bounding box center [367, 168] width 734 height 24
